Goal: Task Accomplishment & Management: Manage account settings

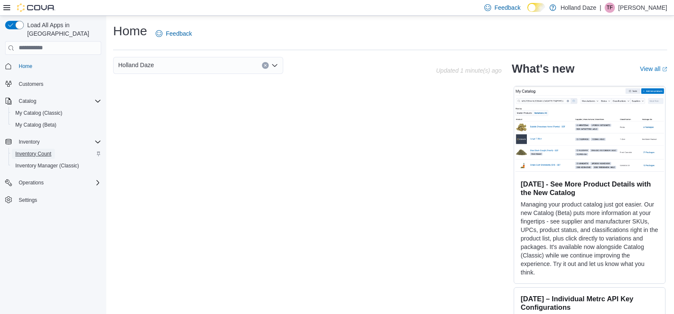
click at [39, 151] on span "Inventory Count" at bounding box center [33, 154] width 36 height 7
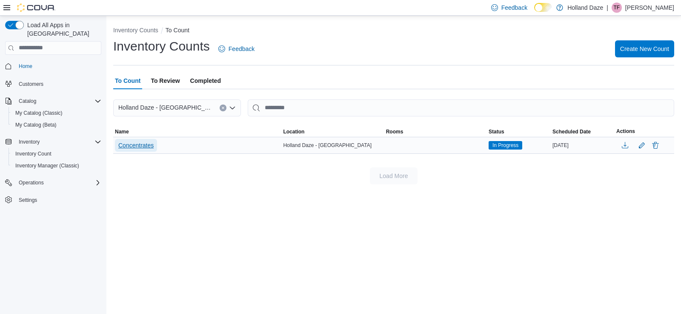
click at [149, 149] on span "Concentrates" at bounding box center [135, 145] width 35 height 9
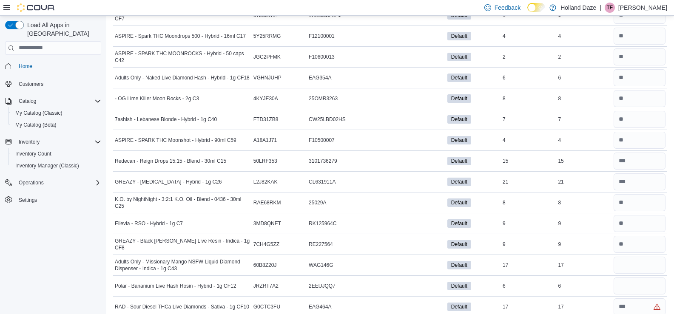
scroll to position [1078, 0]
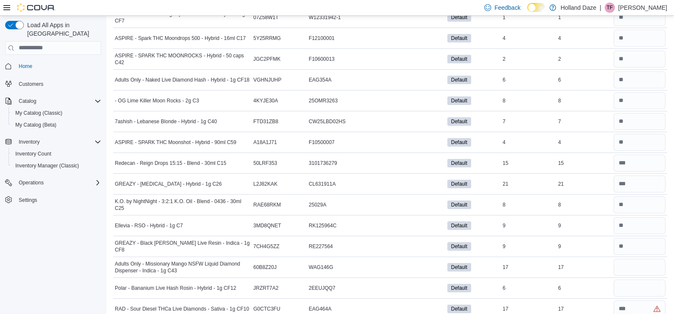
click at [494, 208] on div "Default" at bounding box center [473, 205] width 55 height 12
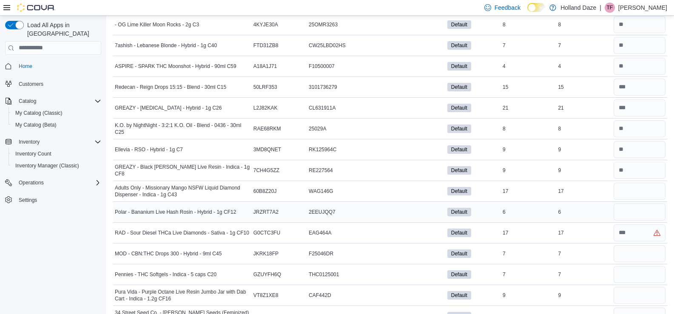
scroll to position [1154, 0]
click at [644, 188] on input "number" at bounding box center [640, 191] width 52 height 17
click at [520, 204] on td "In Stock 6" at bounding box center [528, 211] width 55 height 21
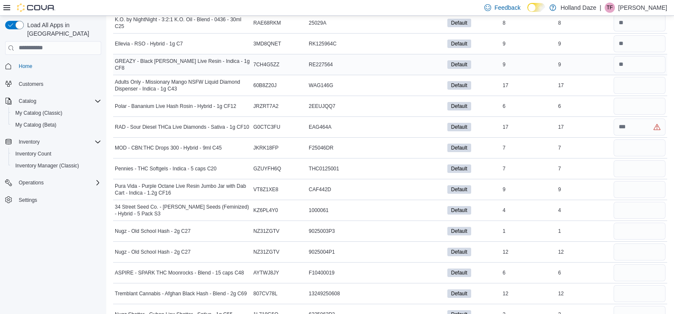
scroll to position [1259, 0]
click at [640, 83] on input "number" at bounding box center [640, 85] width 52 height 17
type input "**"
type input "*"
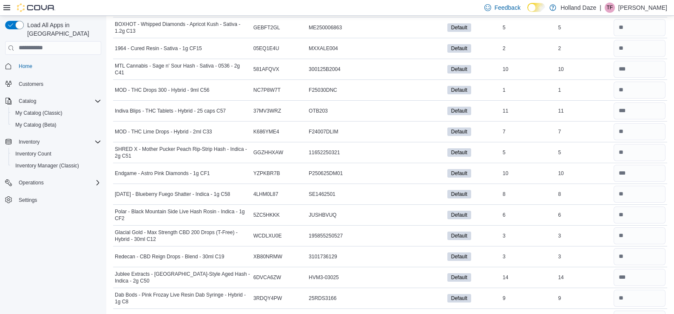
scroll to position [0, 0]
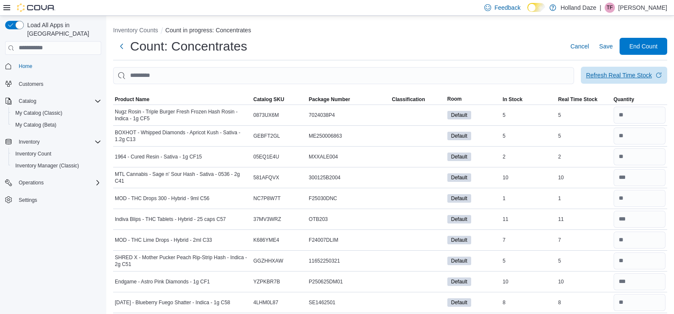
click at [617, 71] on span "Refresh Real Time Stock" at bounding box center [624, 75] width 76 height 17
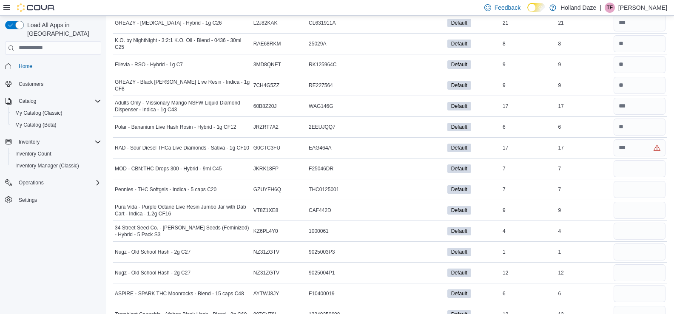
scroll to position [1239, 0]
click at [630, 148] on input "number" at bounding box center [640, 147] width 52 height 17
type input "**"
type input "*"
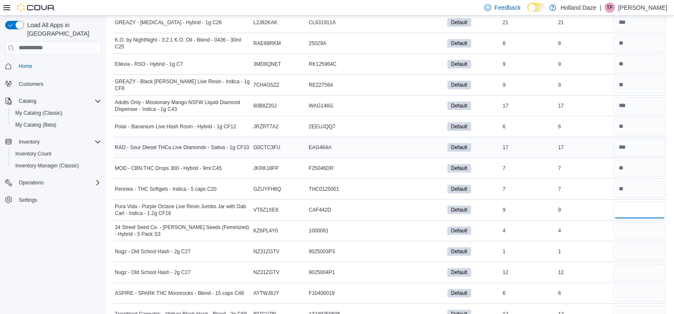
type input "*"
type input "**"
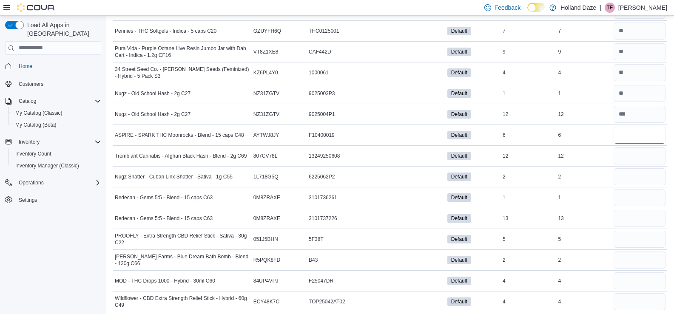
scroll to position [1404, 0]
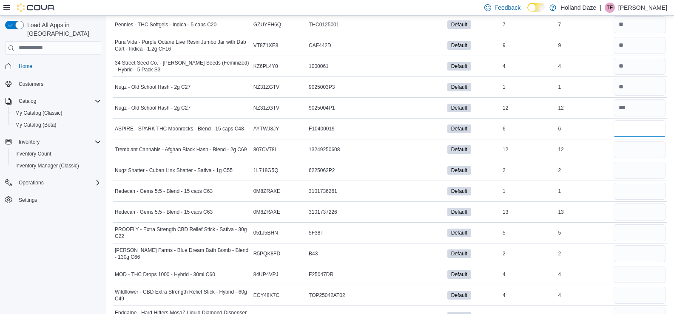
type input "*"
type input "**"
type input "*"
type input "**"
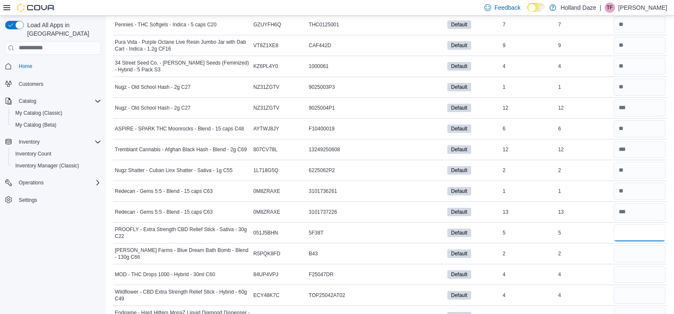
type input "*"
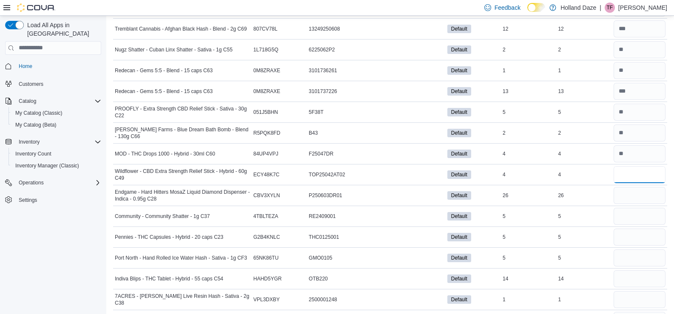
scroll to position [1549, 0]
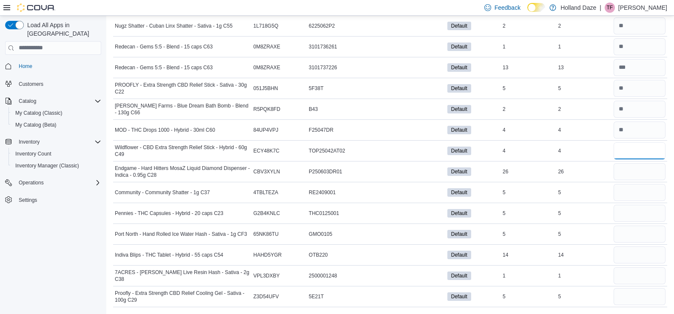
type input "*"
type input "**"
type input "*"
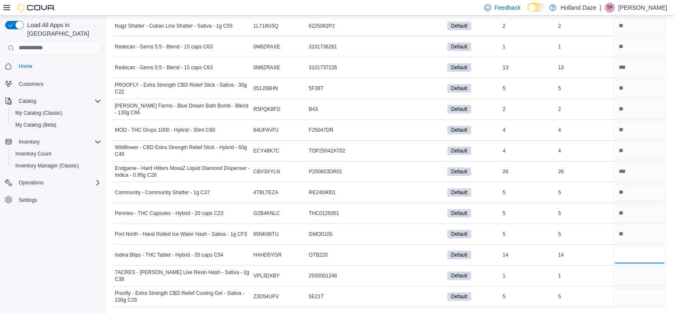
type input "**"
type input "*"
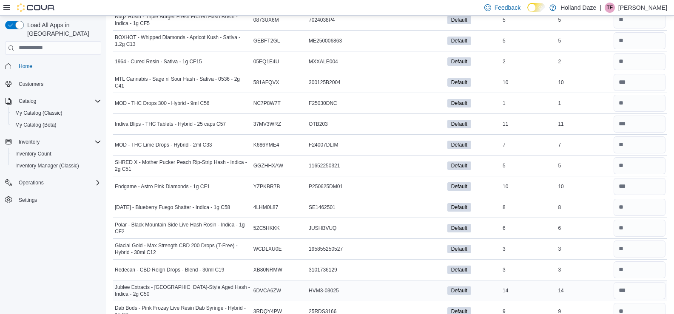
scroll to position [0, 0]
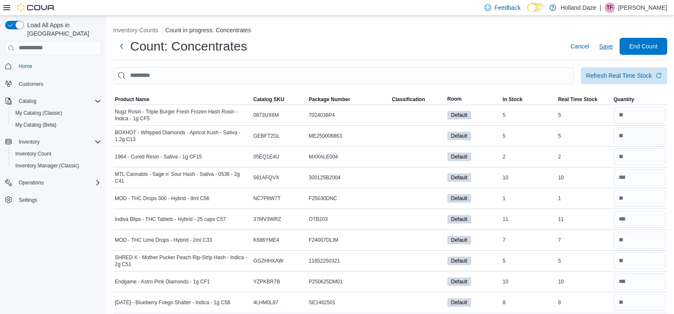
type input "*"
click at [612, 45] on span "Save" at bounding box center [606, 46] width 14 height 9
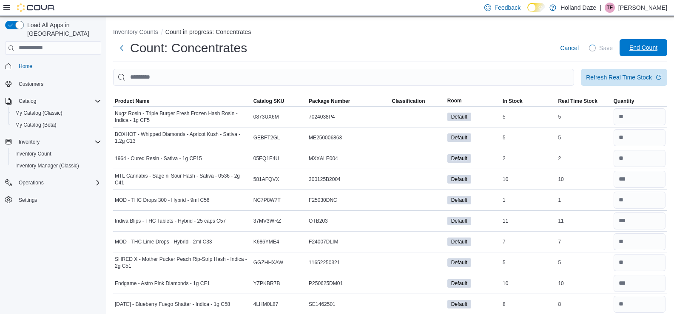
click at [645, 51] on span "End Count" at bounding box center [643, 47] width 37 height 17
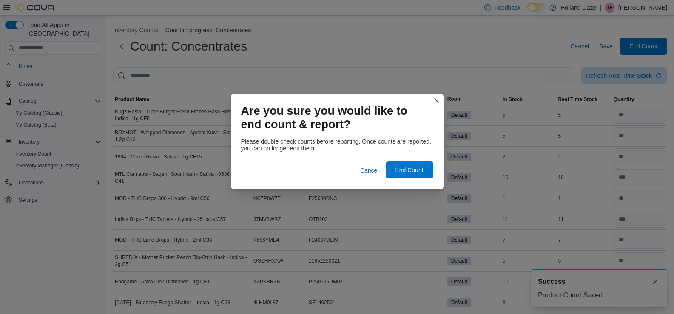
click at [406, 177] on span "End Count" at bounding box center [409, 170] width 37 height 17
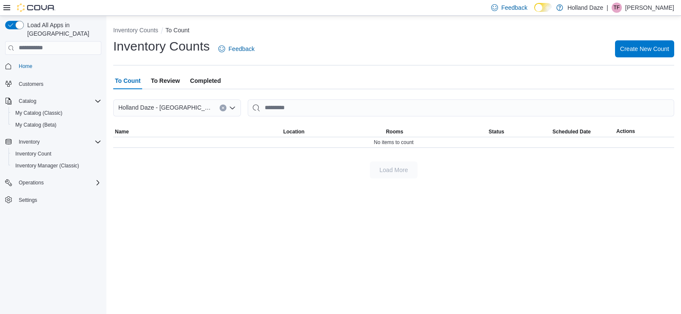
click at [166, 80] on span "To Review" at bounding box center [165, 80] width 29 height 17
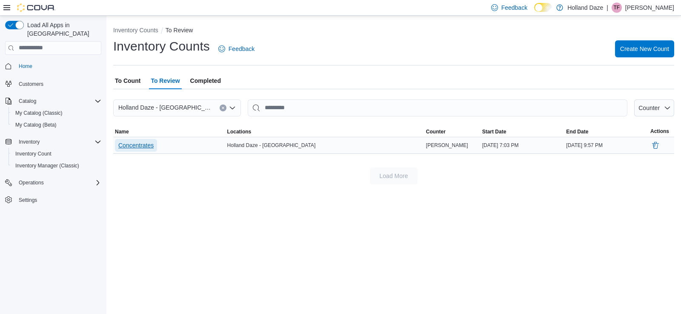
click at [139, 146] on span "Concentrates" at bounding box center [135, 145] width 35 height 9
